Goal: Transaction & Acquisition: Purchase product/service

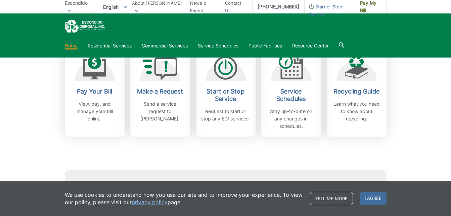
scroll to position [202, 0]
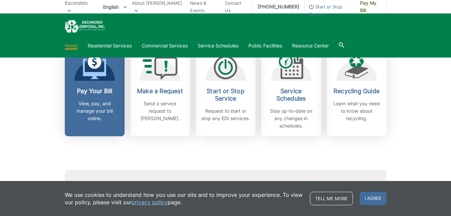
click at [108, 85] on link "Pay Your Bill View, pay, and manage your bill online." at bounding box center [95, 91] width 60 height 89
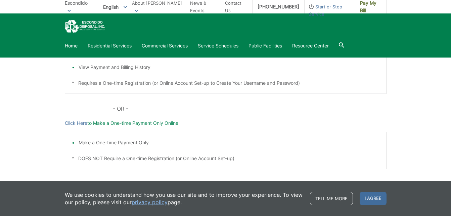
scroll to position [164, 0]
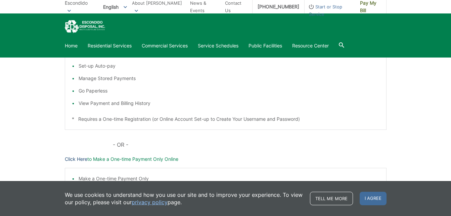
click at [74, 158] on link "Click Here" at bounding box center [76, 158] width 23 height 7
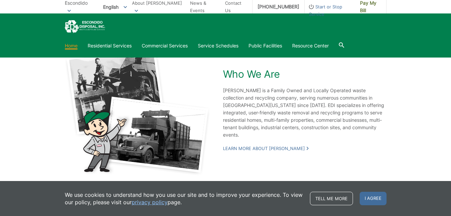
scroll to position [1270, 0]
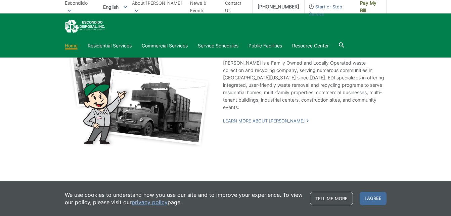
click at [117, 7] on span "English" at bounding box center [115, 6] width 34 height 11
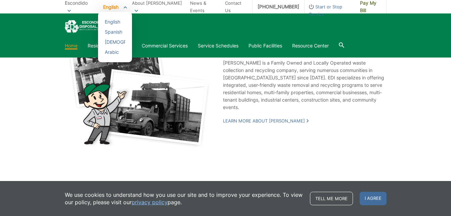
click at [117, 7] on span "English" at bounding box center [115, 6] width 34 height 11
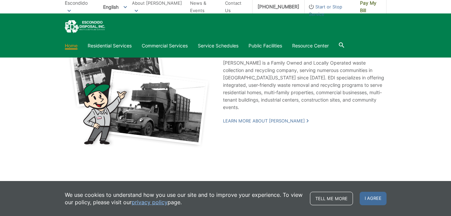
click at [84, 6] on span "Escondido" at bounding box center [76, 3] width 23 height 6
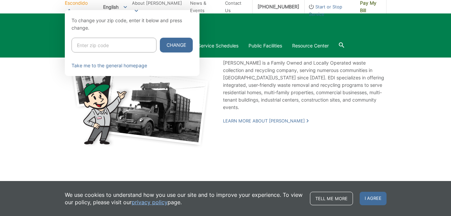
click at [387, 27] on div at bounding box center [225, 118] width 451 height 216
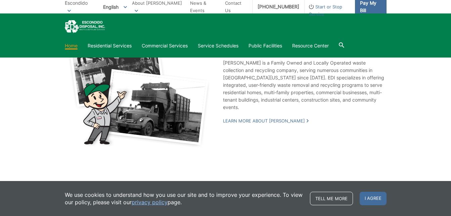
click at [379, 12] on link "Pay My Bill" at bounding box center [371, 6] width 32 height 13
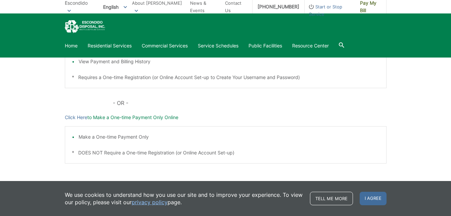
scroll to position [231, 0]
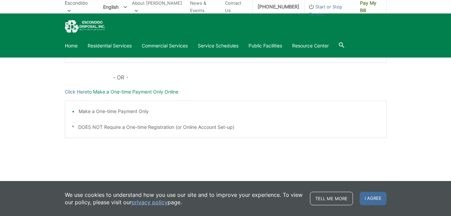
click at [88, 19] on div "Home Residential Services Curbside Pickup Recycling Organic Recycling Trash Hou…" at bounding box center [225, 35] width 451 height 44
click at [97, 31] on img "EDCD logo. Return to the homepage." at bounding box center [85, 26] width 40 height 13
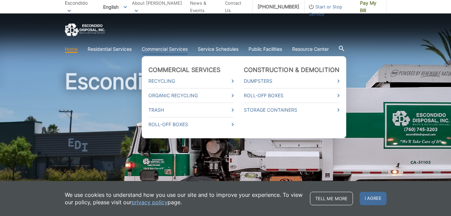
click at [155, 48] on link "Commercial Services" at bounding box center [165, 48] width 46 height 7
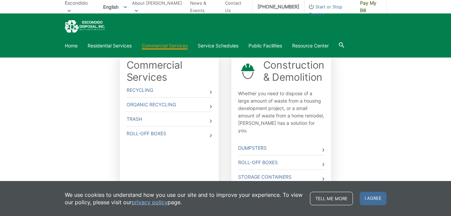
scroll to position [230, 0]
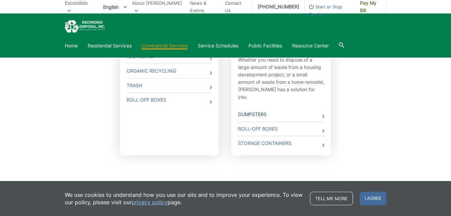
click at [286, 107] on link "Dumpsters" at bounding box center [281, 114] width 87 height 14
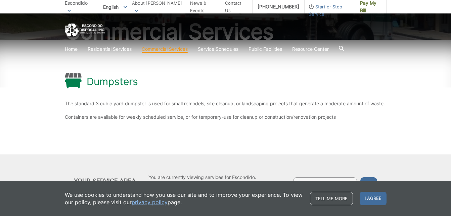
scroll to position [112, 0]
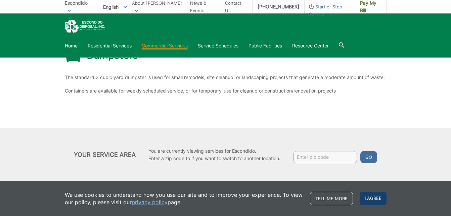
click at [372, 200] on span "I agree" at bounding box center [373, 197] width 27 height 13
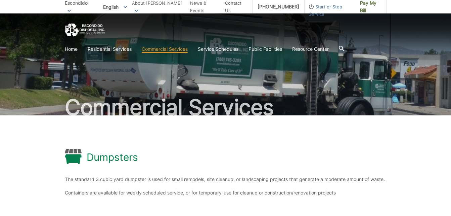
scroll to position [0, 0]
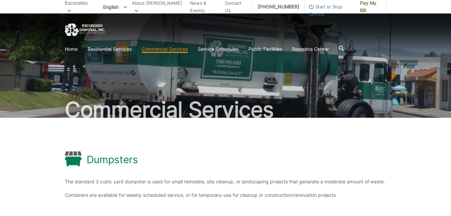
click at [346, 170] on div "Dumpsters The standard 3 cubic yard dumpster is used for small remodels, site c…" at bounding box center [226, 175] width 322 height 115
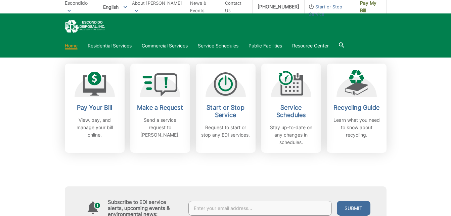
scroll to position [202, 0]
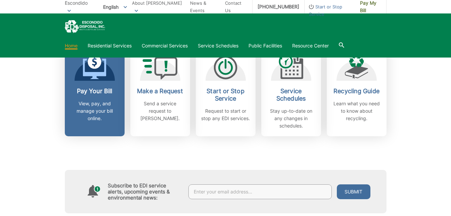
click at [92, 93] on h2 "Pay Your Bill" at bounding box center [95, 90] width 50 height 7
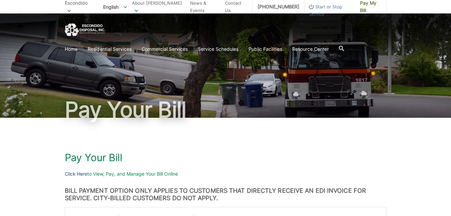
click at [80, 173] on link "Click Here" at bounding box center [76, 173] width 23 height 7
